Goal: Task Accomplishment & Management: Manage account settings

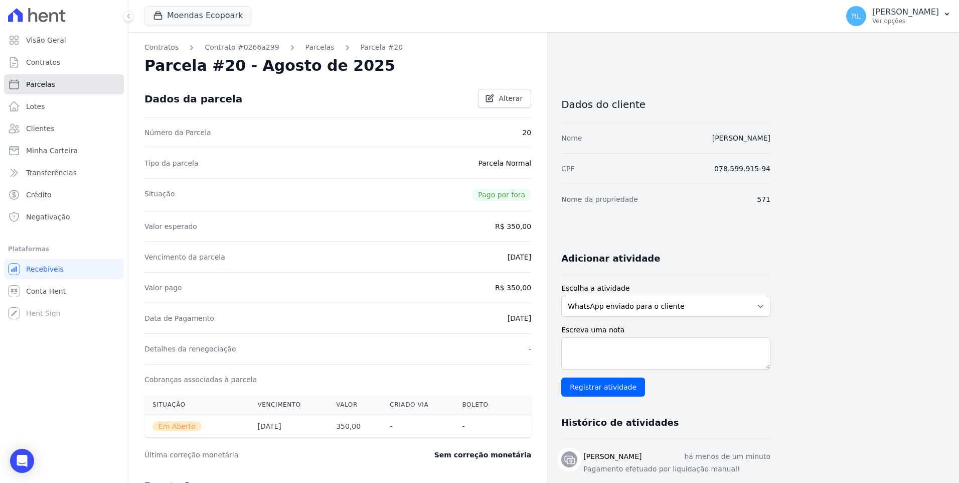
click at [67, 83] on link "Parcelas" at bounding box center [64, 84] width 120 height 20
select select
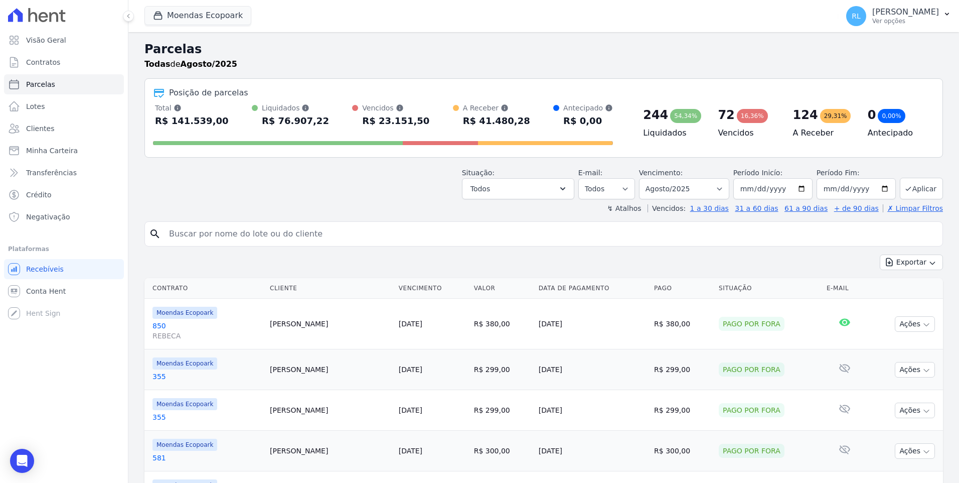
click at [188, 231] on input "search" at bounding box center [551, 234] width 776 height 20
type input "[PERSON_NAME]"
select select
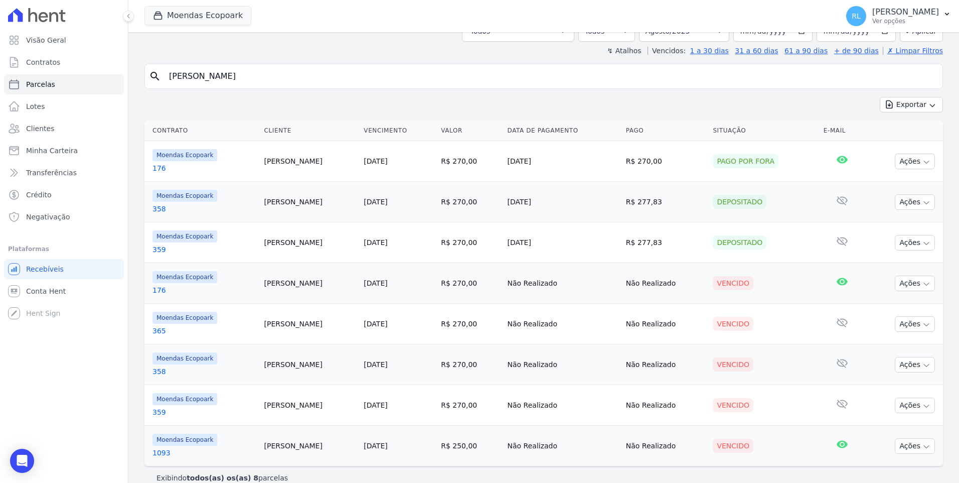
scroll to position [86, 0]
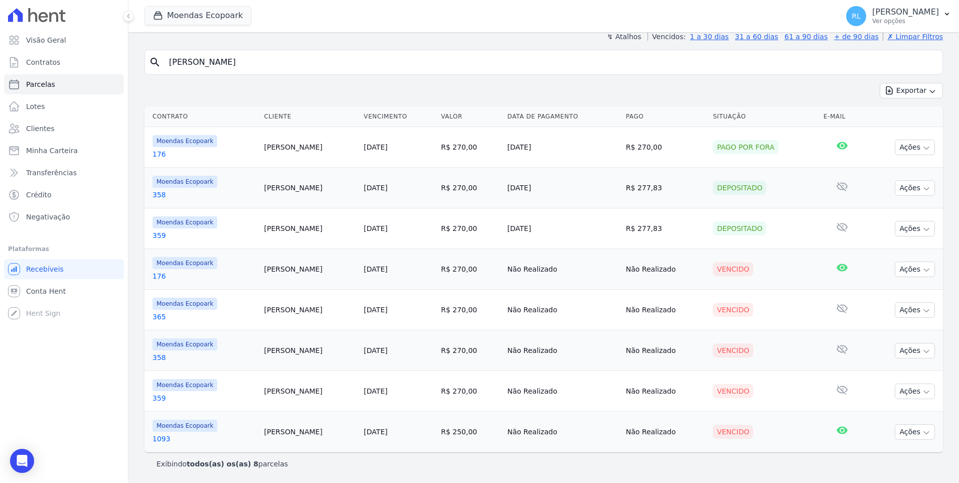
click at [160, 315] on link "365" at bounding box center [205, 317] width 104 height 10
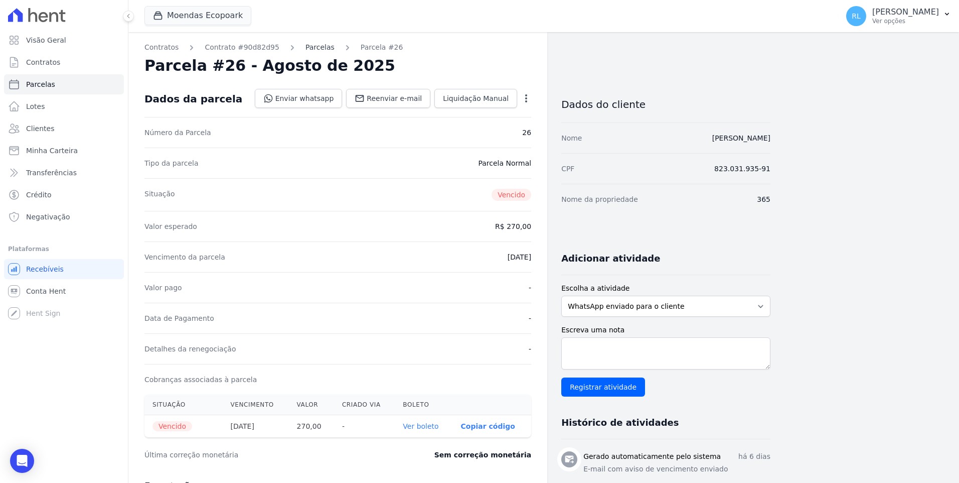
click at [306, 47] on link "Parcelas" at bounding box center [320, 47] width 29 height 11
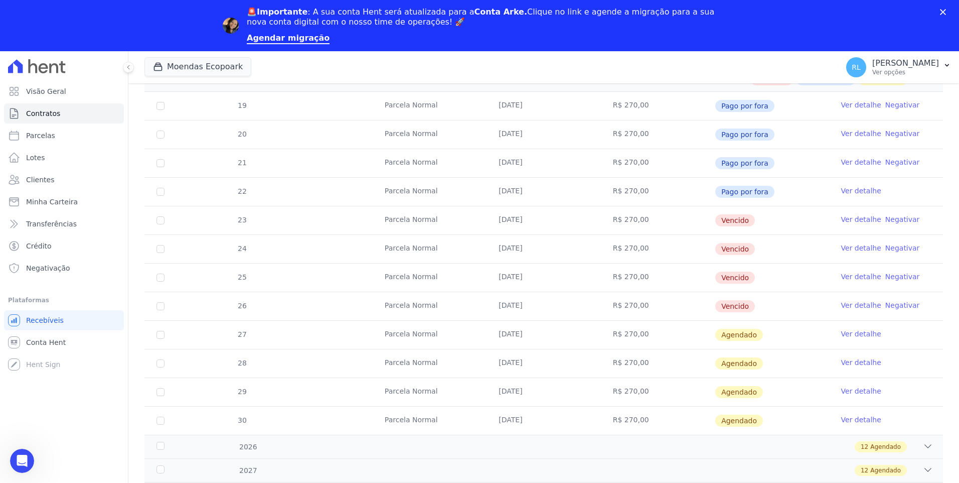
scroll to position [251, 0]
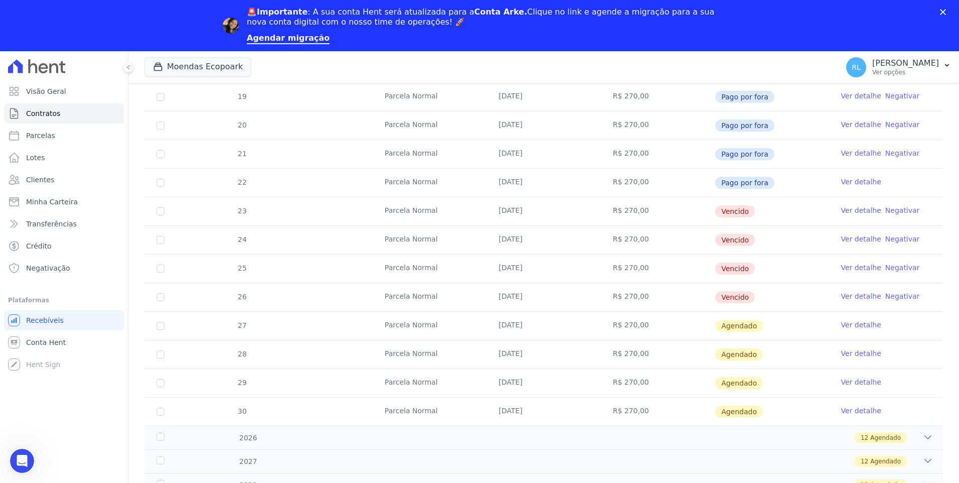
click at [849, 209] on link "Ver detalhe" at bounding box center [861, 210] width 40 height 10
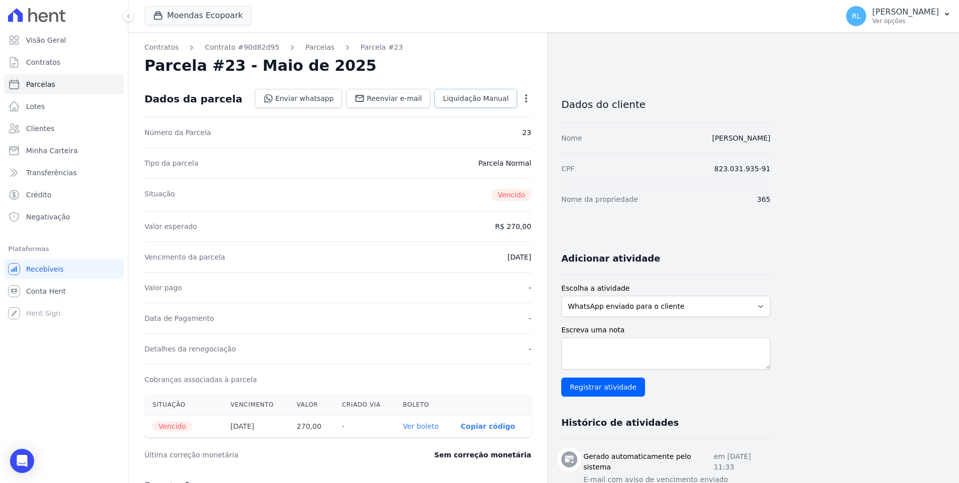
click at [494, 103] on link "Liquidação Manual" at bounding box center [476, 98] width 83 height 19
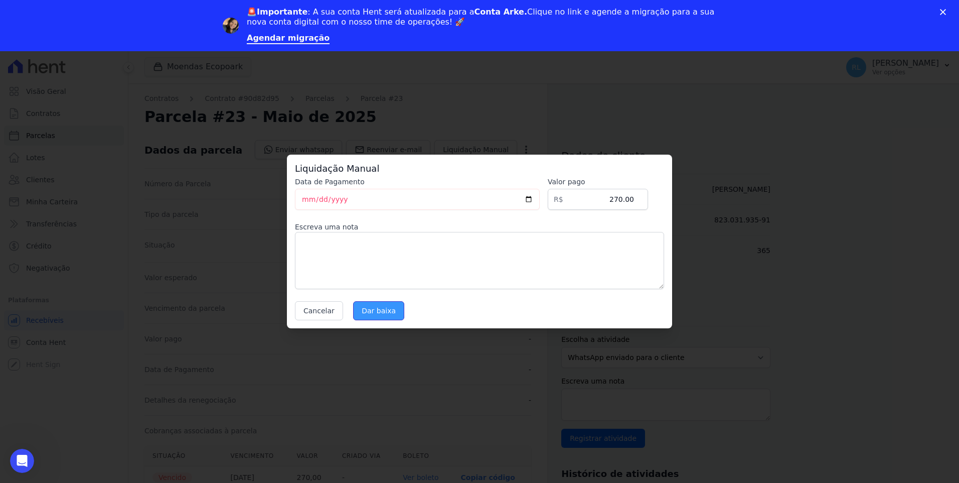
click at [373, 306] on input "Dar baixa" at bounding box center [378, 310] width 51 height 19
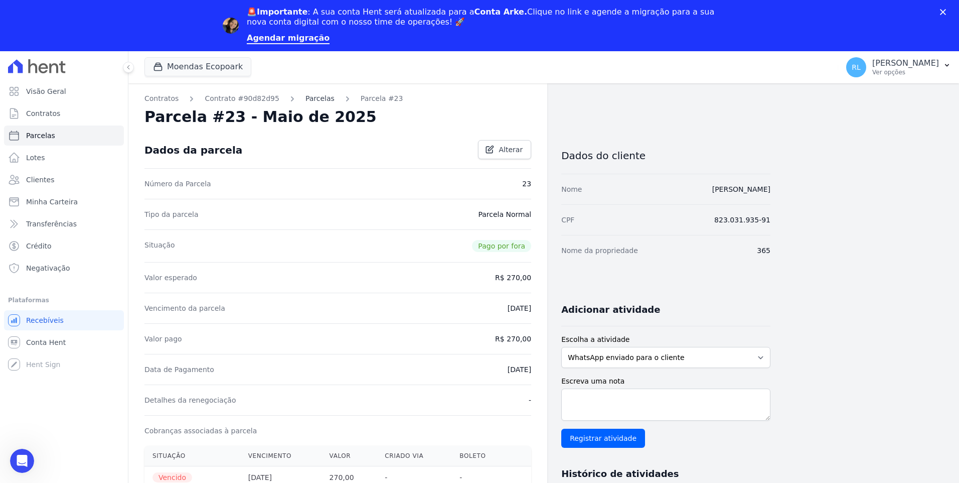
click at [313, 97] on link "Parcelas" at bounding box center [320, 98] width 29 height 11
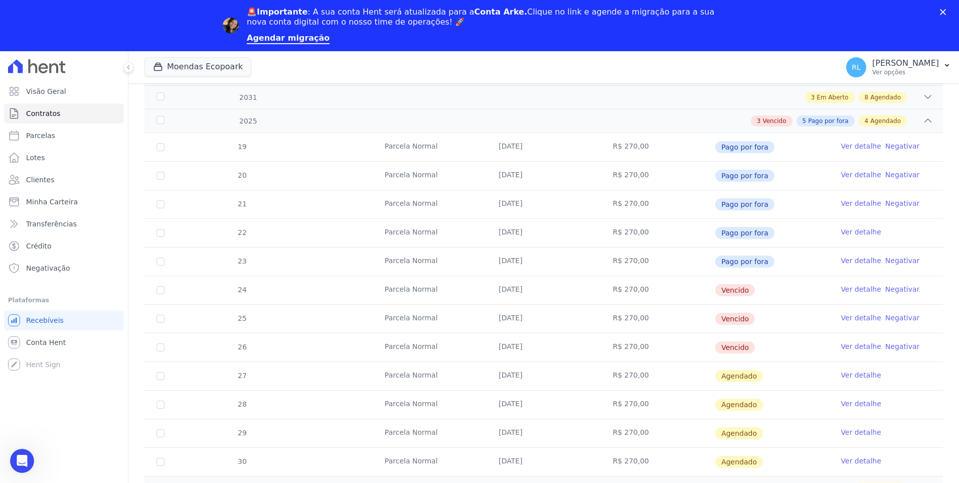
click at [858, 287] on link "Ver detalhe" at bounding box center [861, 289] width 40 height 10
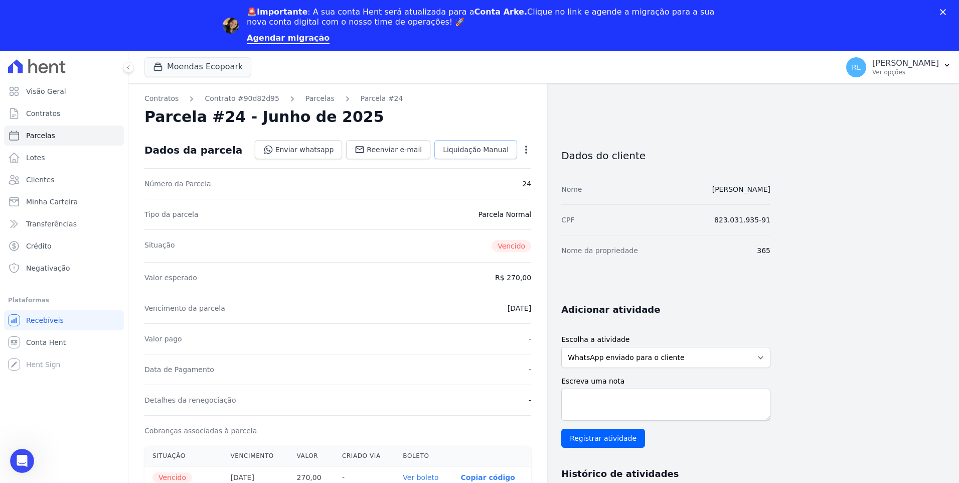
click at [481, 159] on link "Liquidação Manual" at bounding box center [476, 149] width 83 height 19
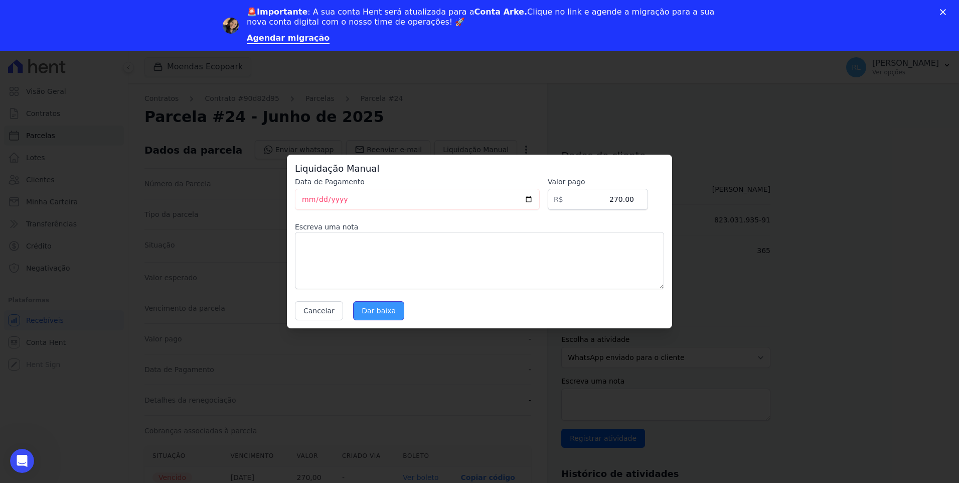
click at [386, 314] on input "Dar baixa" at bounding box center [378, 310] width 51 height 19
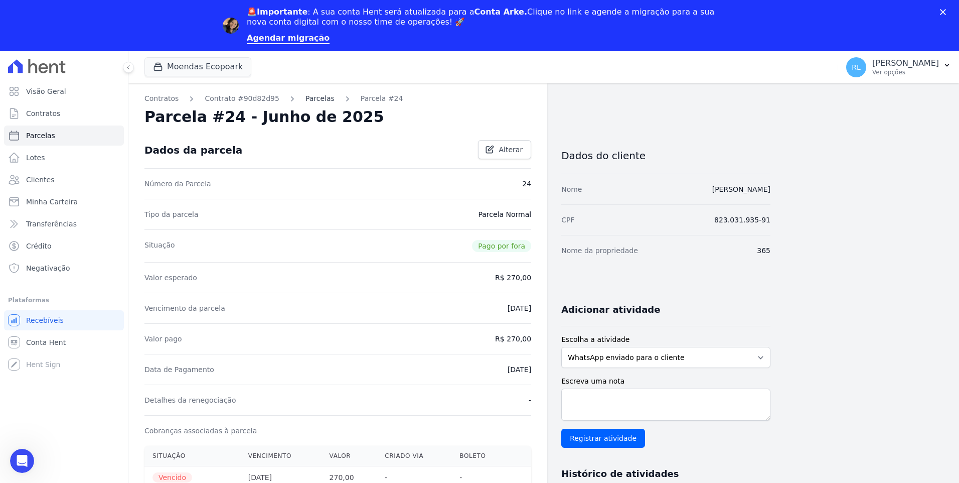
click at [306, 96] on link "Parcelas" at bounding box center [320, 98] width 29 height 11
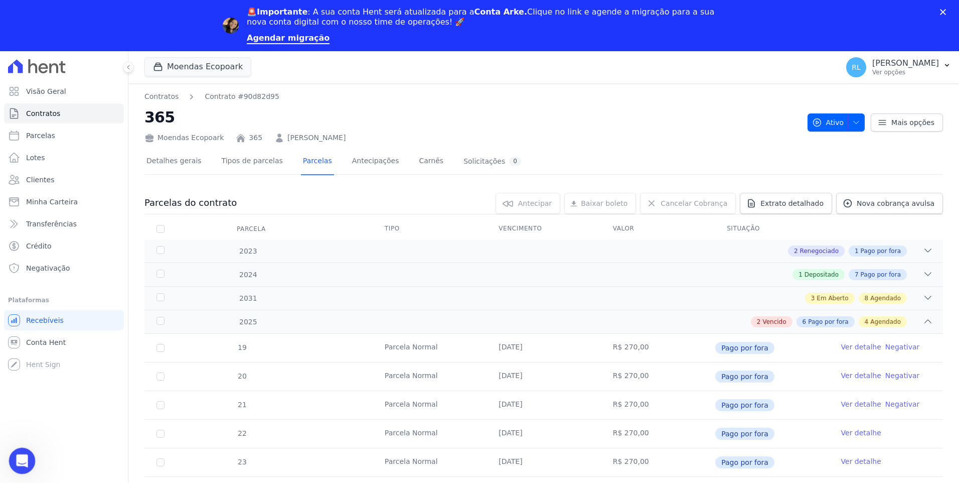
click at [31, 462] on div "Abertura do Messenger da Intercom" at bounding box center [20, 459] width 33 height 33
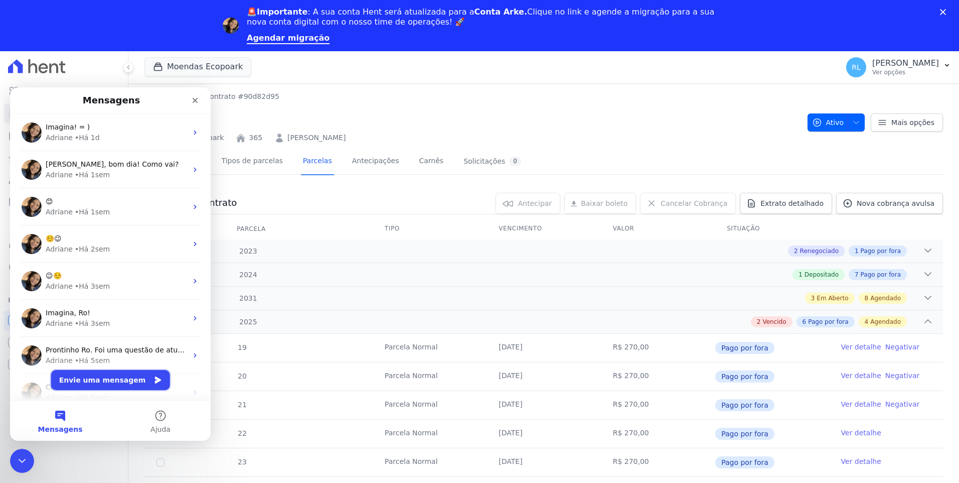
click at [154, 376] on icon "Messenger da Intercom" at bounding box center [158, 380] width 8 height 8
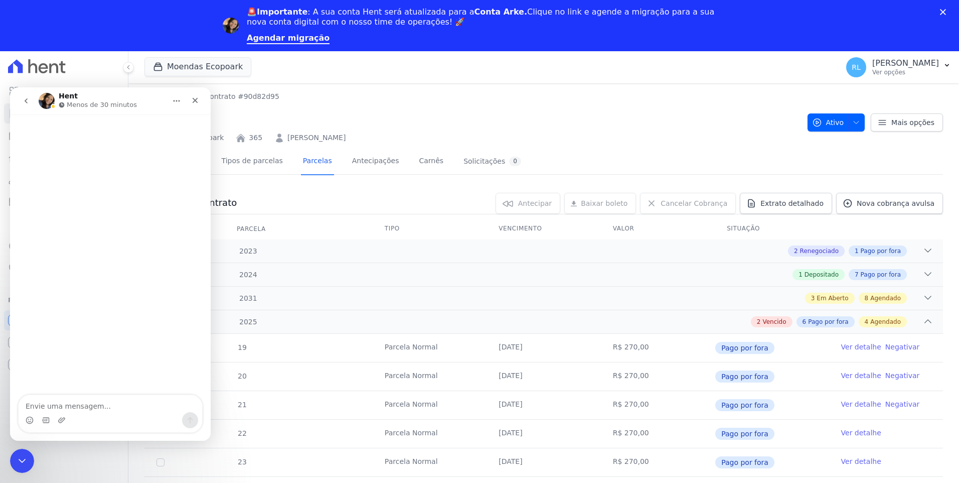
click at [110, 408] on textarea "Envie uma mensagem..." at bounding box center [111, 403] width 184 height 17
type textarea "como será essa migração"
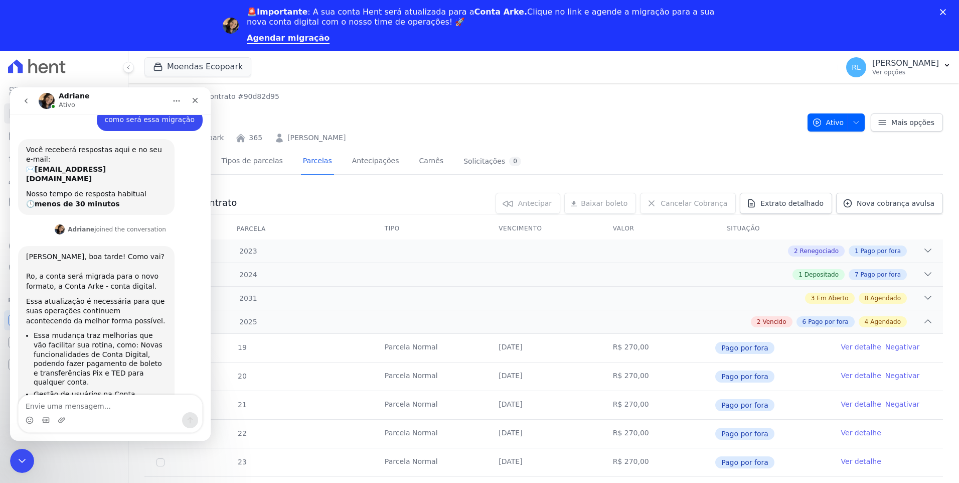
scroll to position [38, 0]
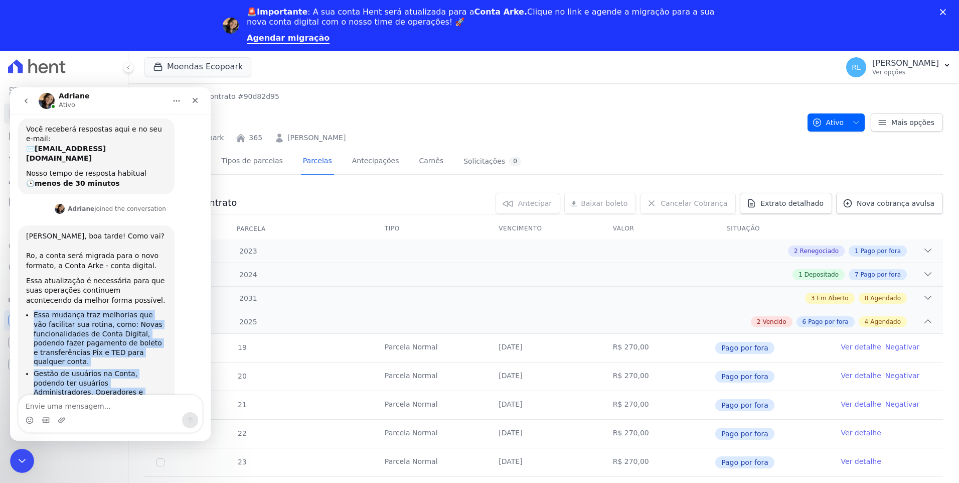
drag, startPoint x: 34, startPoint y: 296, endPoint x: 84, endPoint y: 361, distance: 82.3
click at [84, 361] on ul "Essa mudança traz melhorias que vão facilitar sua rotina, como: Novas funcional…" at bounding box center [96, 358] width 140 height 96
drag, startPoint x: 84, startPoint y: 361, endPoint x: 72, endPoint y: 354, distance: 13.9
click at [72, 369] on li "Gestão de usuários na Conta, podendo ter usuários Administradores, Operadores e…" at bounding box center [100, 387] width 133 height 37
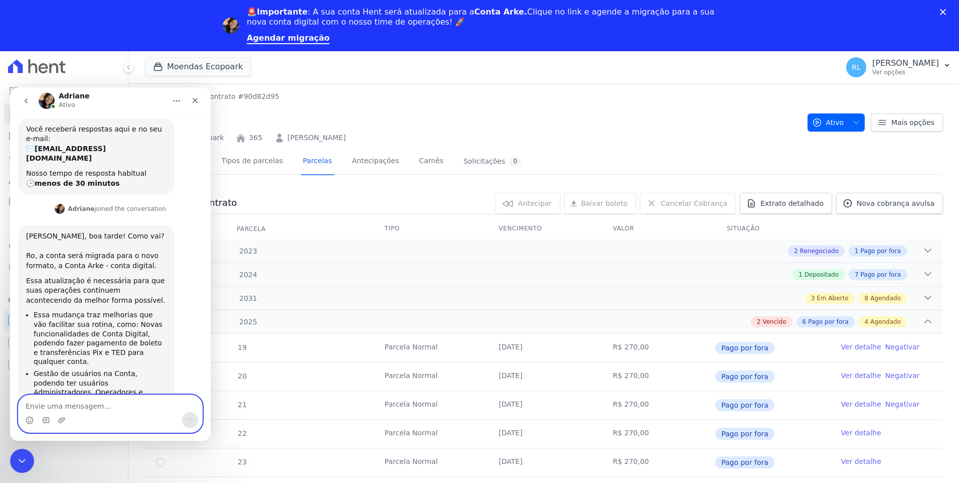
click at [106, 409] on textarea "Envie uma mensagem..." at bounding box center [111, 403] width 184 height 17
type textarea "ok"
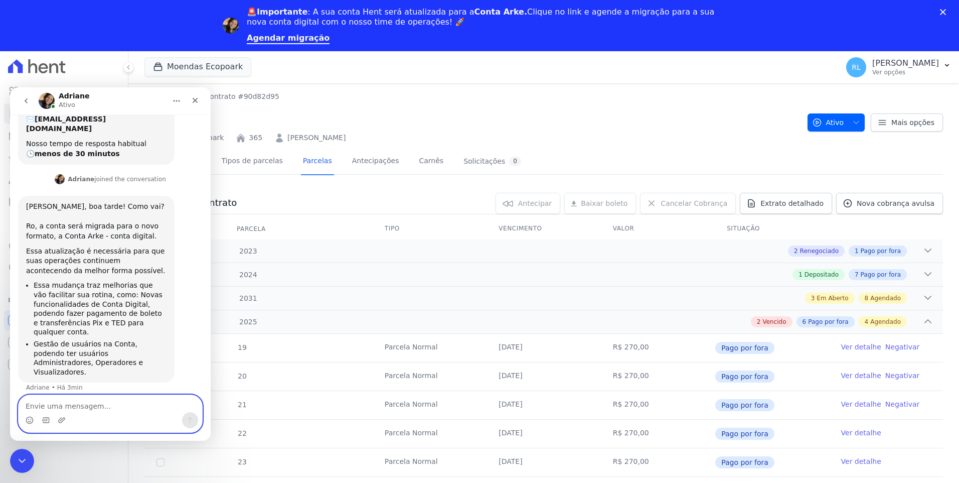
scroll to position [68, 0]
type textarea "d"
type textarea "v"
type textarea "demora ?"
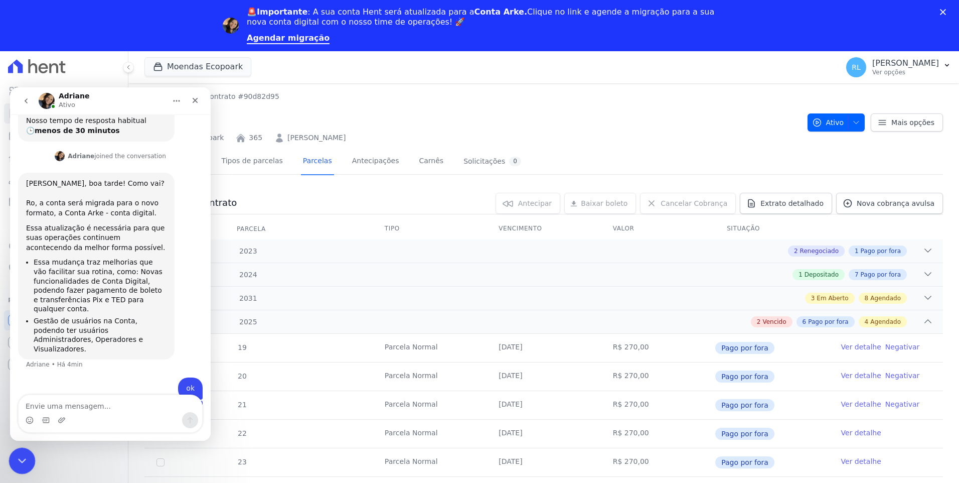
click at [30, 458] on div "Encerramento do Messenger da Intercom" at bounding box center [21, 459] width 24 height 24
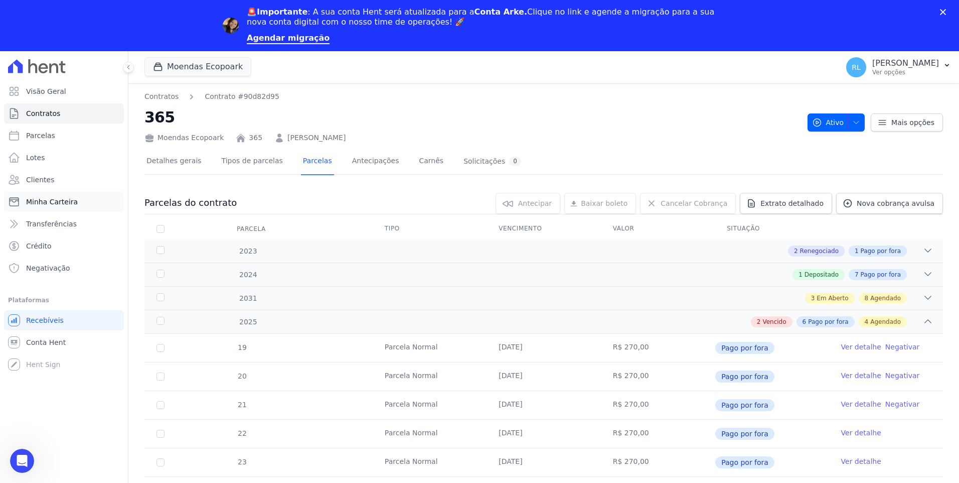
click at [51, 203] on span "Minha Carteira" at bounding box center [52, 202] width 52 height 10
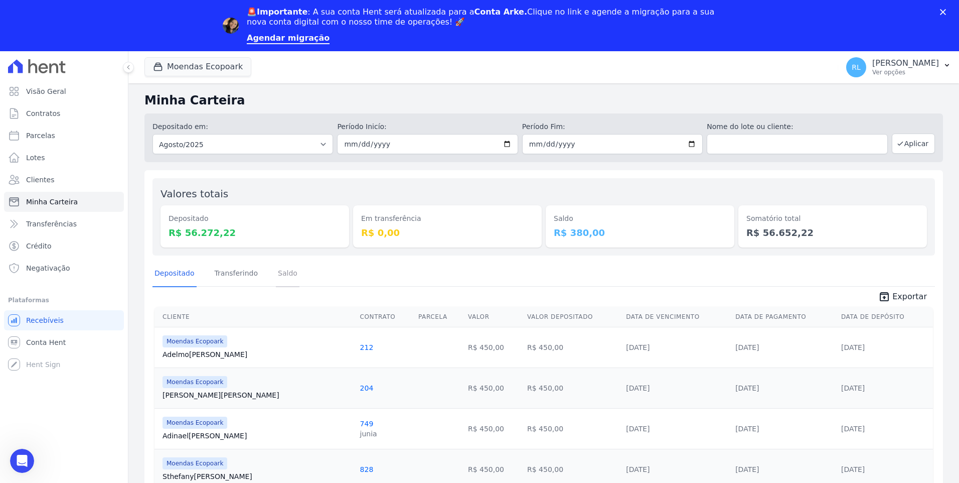
click at [277, 276] on link "Saldo" at bounding box center [288, 274] width 24 height 26
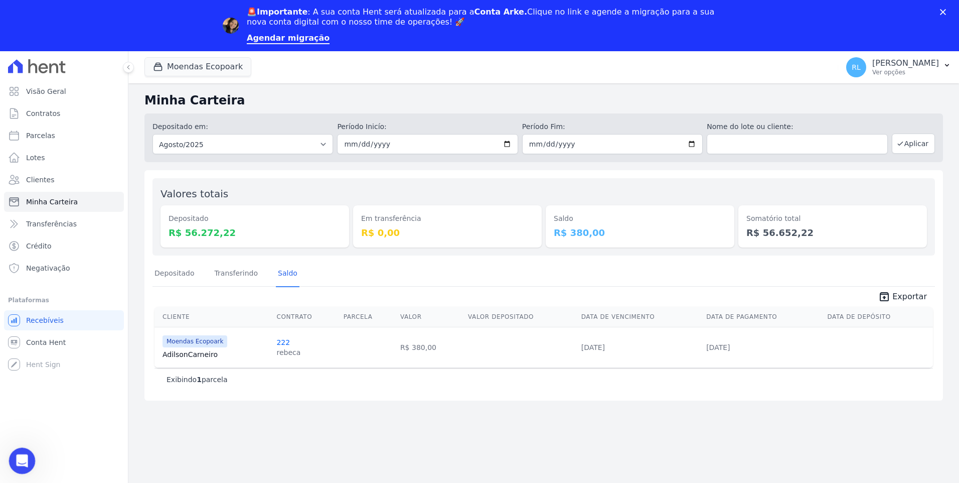
click at [26, 464] on div "Abertura do Messenger da Intercom" at bounding box center [20, 459] width 33 height 33
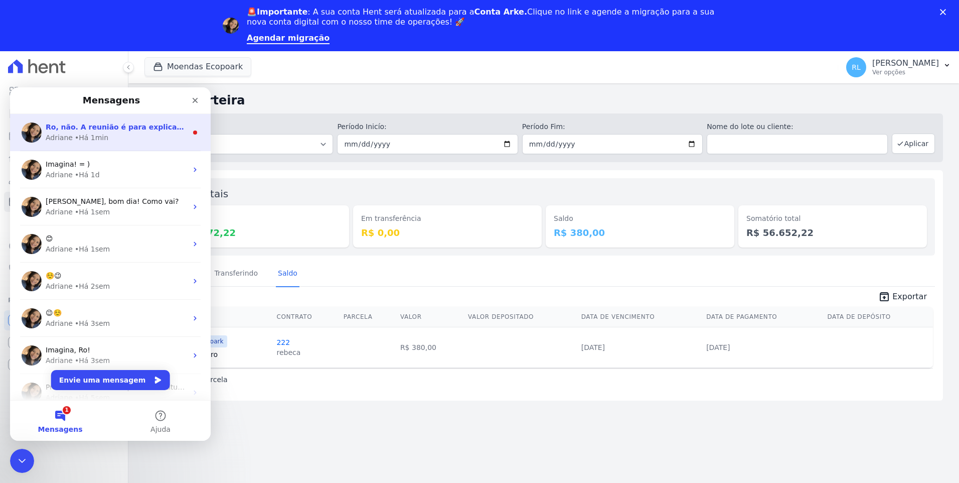
click at [126, 123] on span "Ro, não. A reunião é para explicarmos os próximos passos, alinhar as expectativ…" at bounding box center [410, 127] width 728 height 8
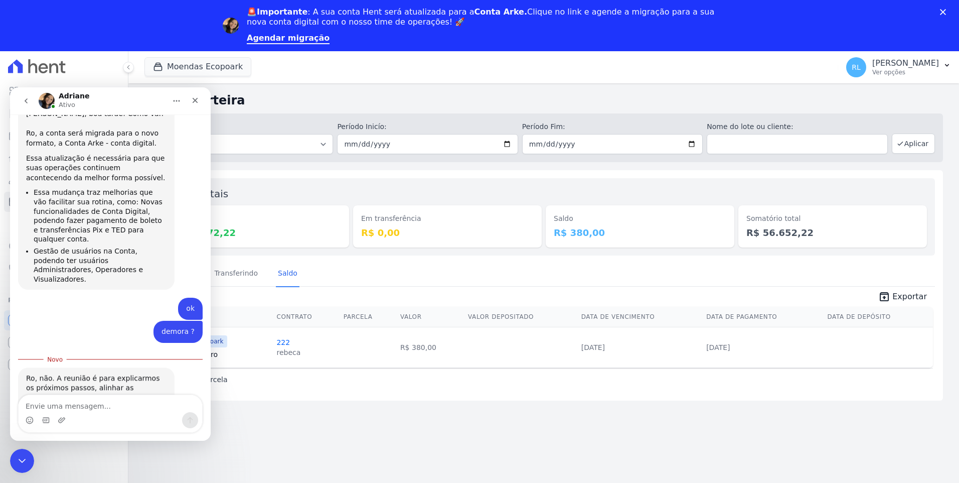
scroll to position [177, 0]
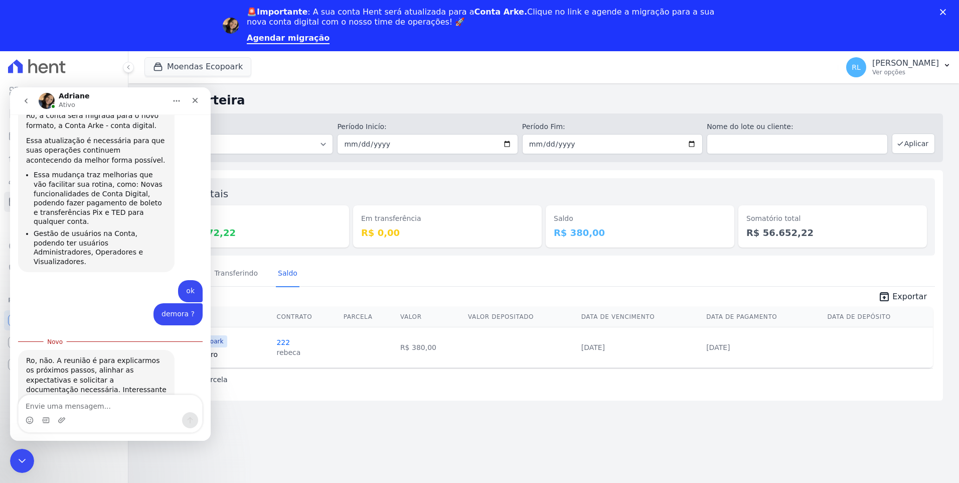
click at [118, 409] on textarea "Envie uma mensagem..." at bounding box center [111, 403] width 184 height 17
type textarea "Pronto, vou alinhar com o pessoal e te confirmo."
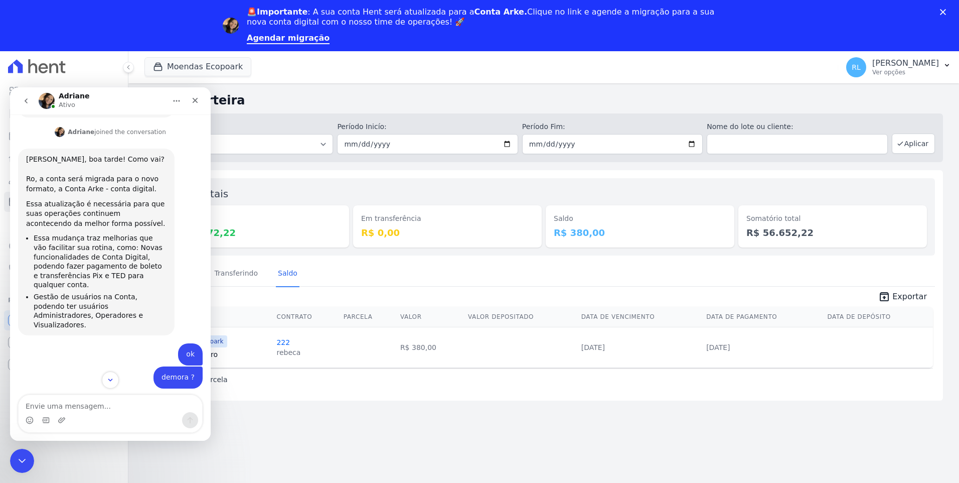
scroll to position [99, 0]
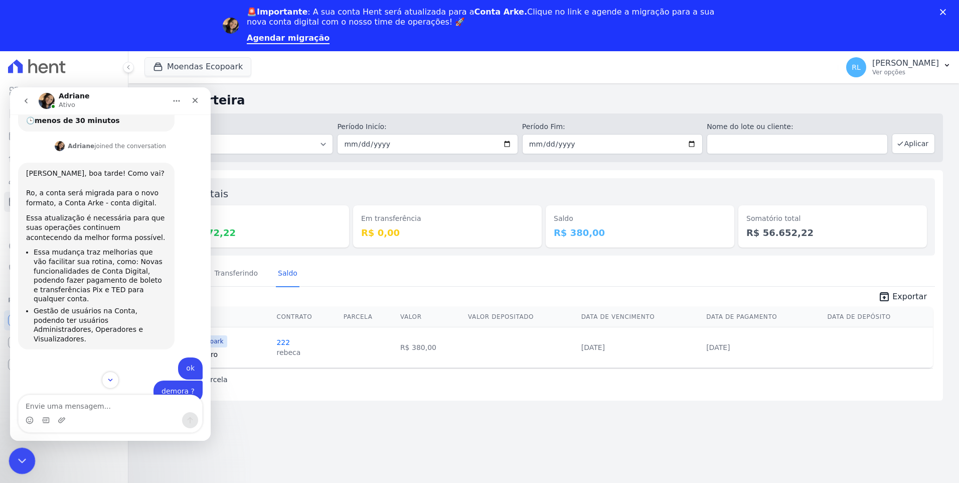
click at [14, 461] on div "Encerramento do Messenger da Intercom" at bounding box center [21, 459] width 24 height 24
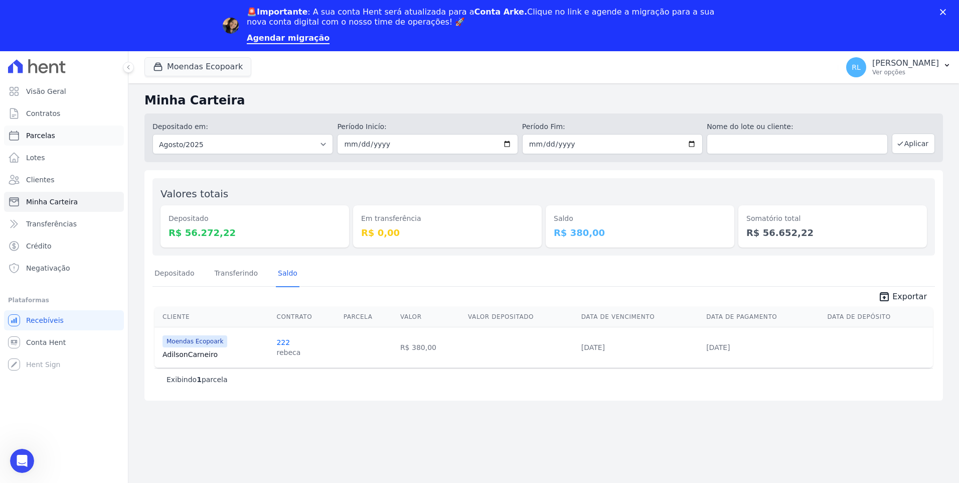
scroll to position [200, 0]
click at [55, 133] on link "Parcelas" at bounding box center [64, 135] width 120 height 20
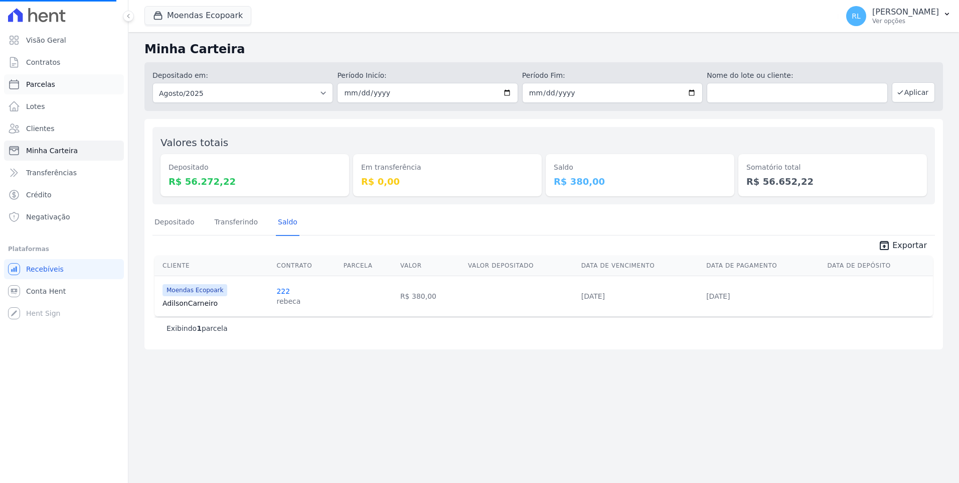
select select
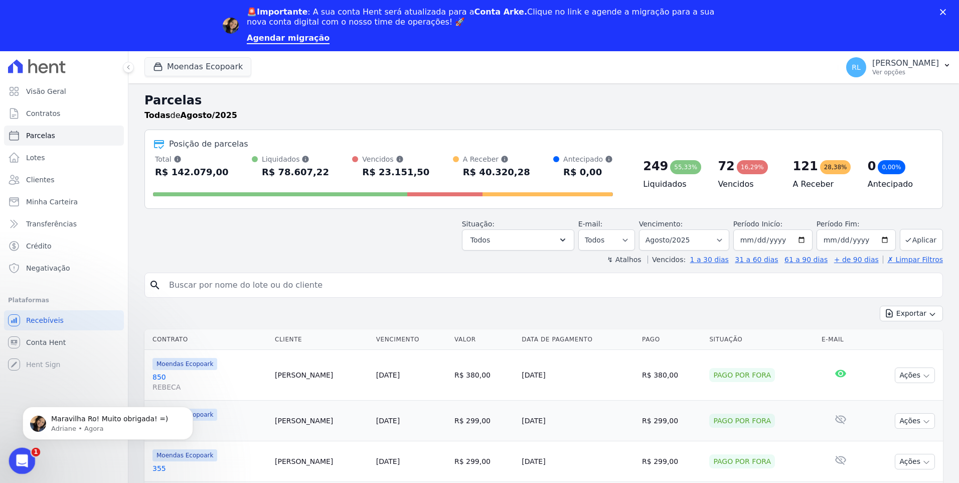
click at [20, 453] on icon "Abertura do Messenger da Intercom" at bounding box center [21, 459] width 17 height 17
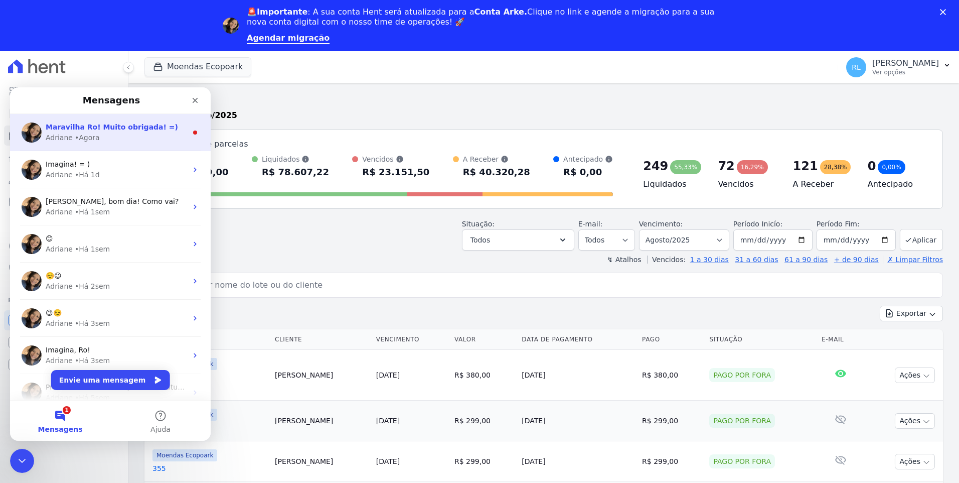
click at [111, 143] on div "Maravilha Ro! Muito obrigada! =) Adriane • Agora" at bounding box center [110, 132] width 201 height 37
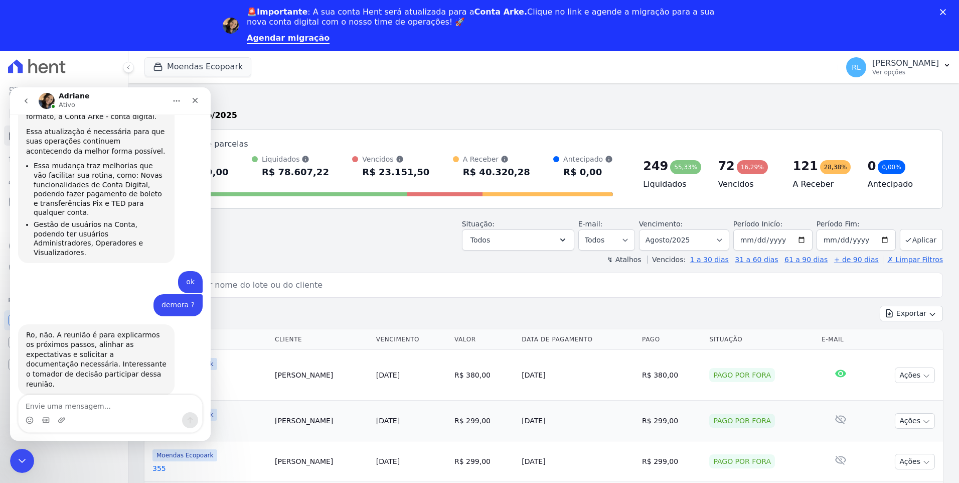
scroll to position [246, 0]
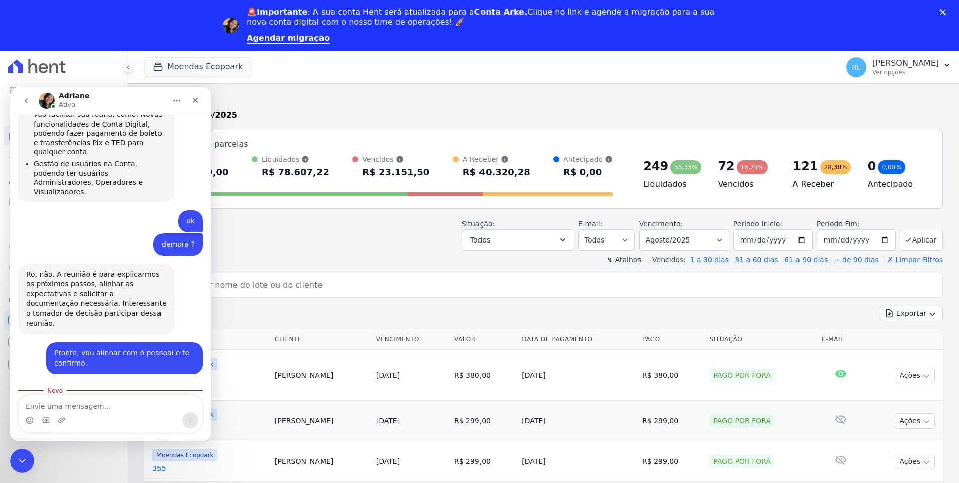
click at [86, 408] on textarea "Envie uma mensagem..." at bounding box center [111, 403] width 184 height 17
type textarea "eu que agradeço"
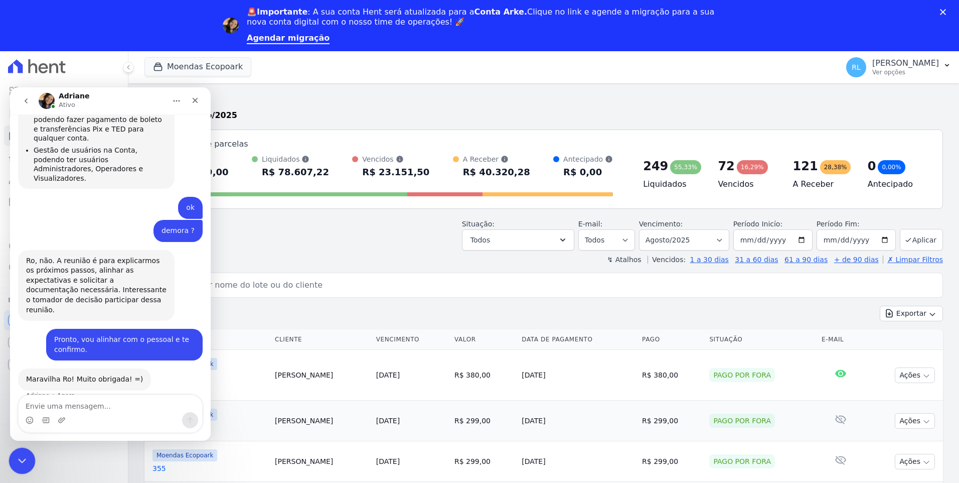
drag, startPoint x: 16, startPoint y: 461, endPoint x: 113, endPoint y: 644, distance: 207.8
click at [15, 461] on icon "Encerramento do Messenger da Intercom" at bounding box center [21, 459] width 12 height 12
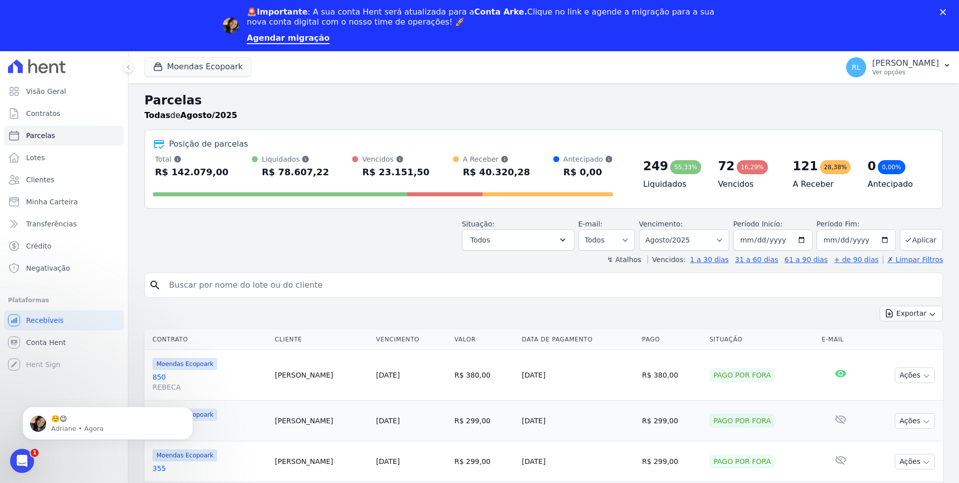
scroll to position [290, 0]
click at [214, 284] on input "search" at bounding box center [551, 285] width 776 height 20
type input "805"
click at [77, 422] on p "☺️😉" at bounding box center [115, 419] width 129 height 10
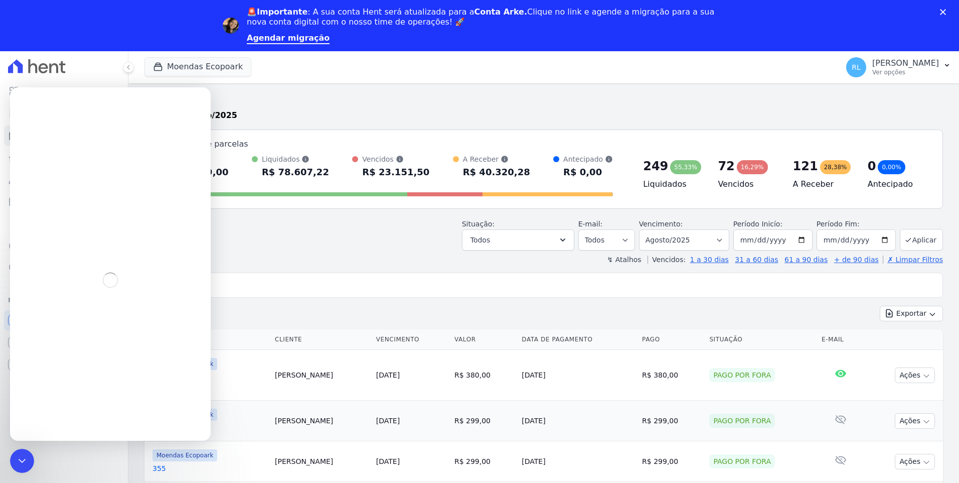
select select
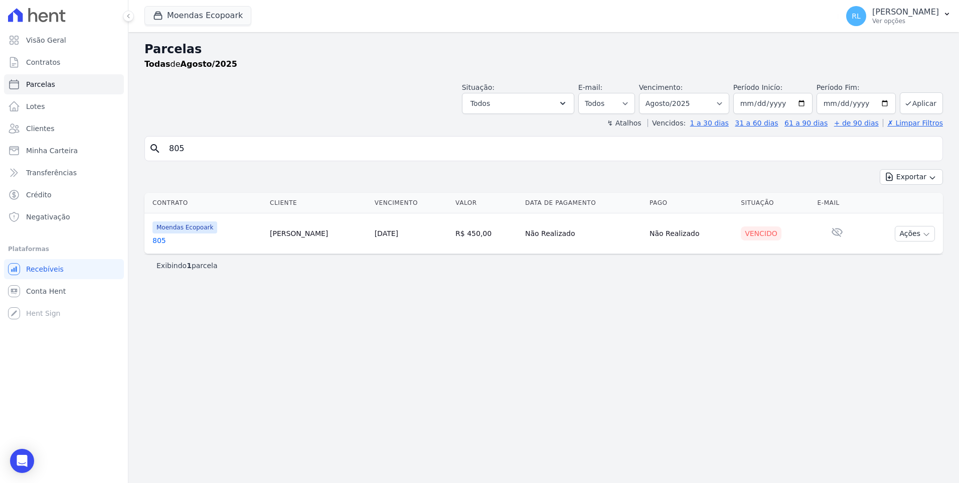
click at [160, 241] on link "805" at bounding box center [207, 240] width 109 height 10
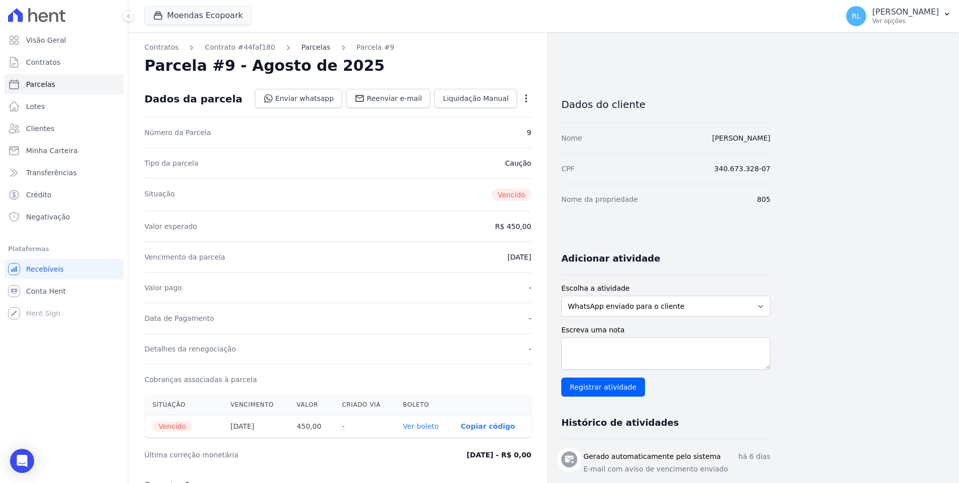
click at [307, 48] on link "Parcelas" at bounding box center [316, 47] width 29 height 11
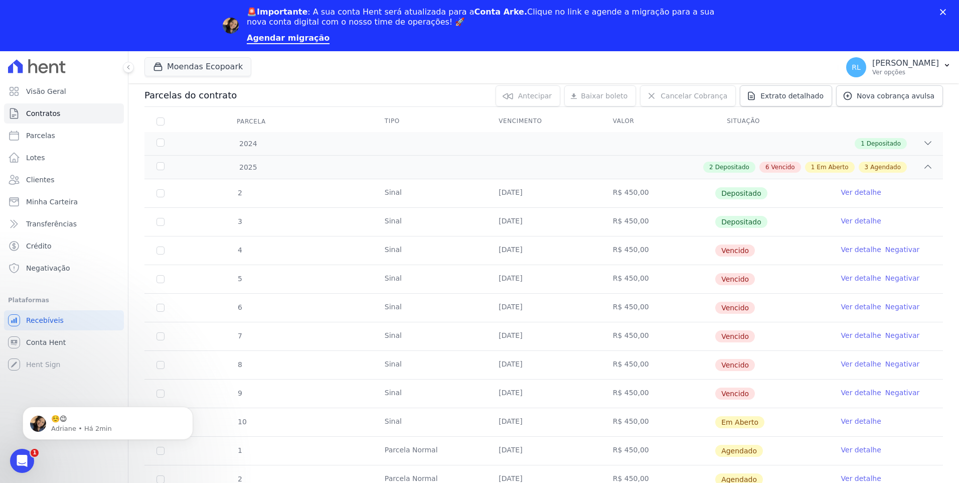
scroll to position [100, 0]
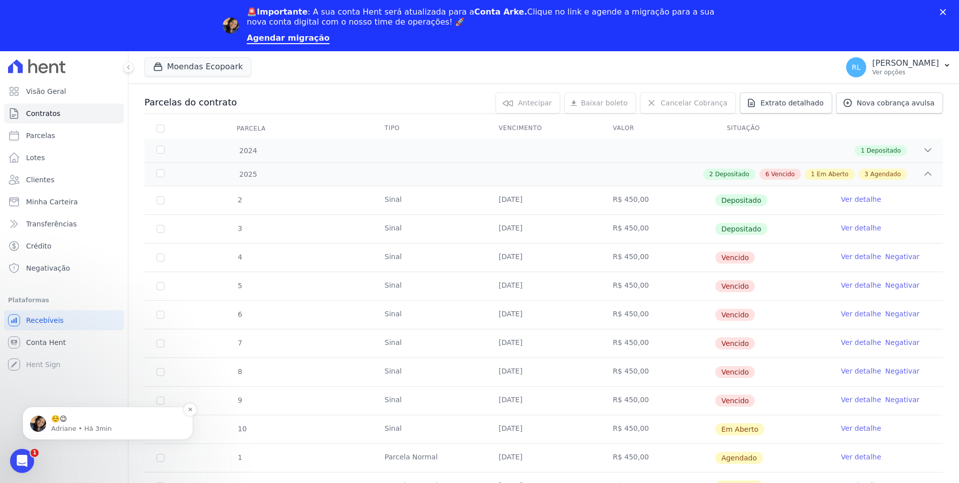
click at [77, 424] on p "Adriane • Há 3min" at bounding box center [115, 428] width 129 height 9
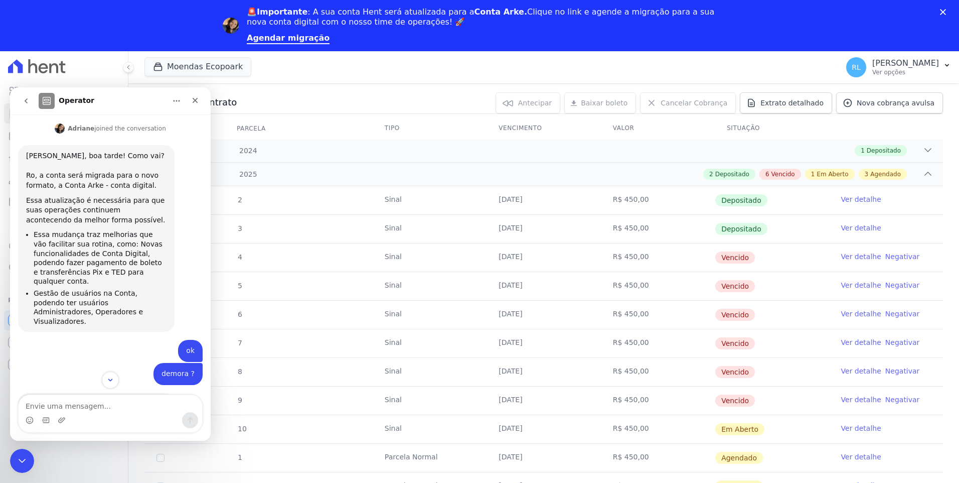
scroll to position [290, 0]
